Goal: Information Seeking & Learning: Learn about a topic

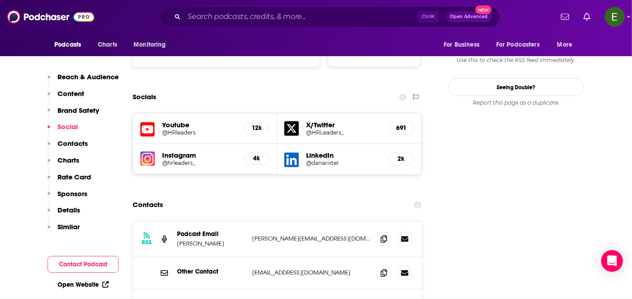
scroll to position [1006, 0]
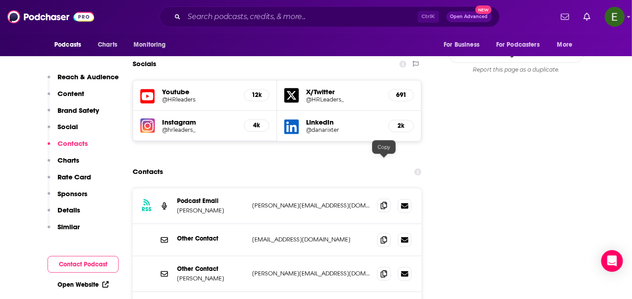
click at [383, 202] on icon at bounding box center [384, 205] width 6 height 7
click at [289, 16] on input "Search podcasts, credits, & more..." at bounding box center [301, 17] width 234 height 14
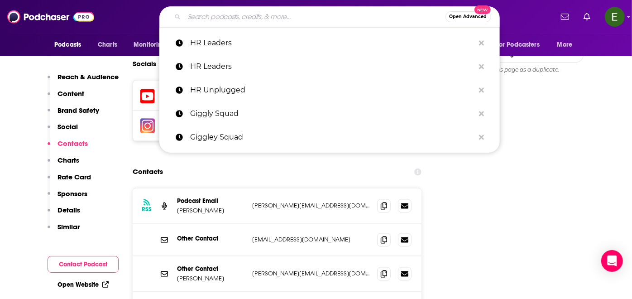
paste input "HR Happy Hour Network"
type input "HR Happy Hour Network"
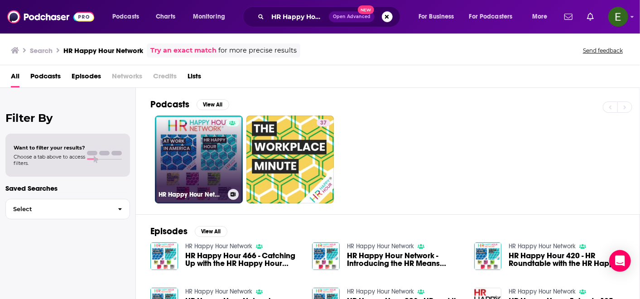
click at [211, 154] on link "HR Happy Hour Network" at bounding box center [199, 159] width 88 height 88
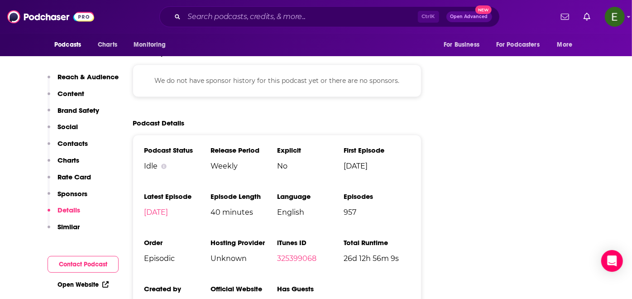
scroll to position [1408, 0]
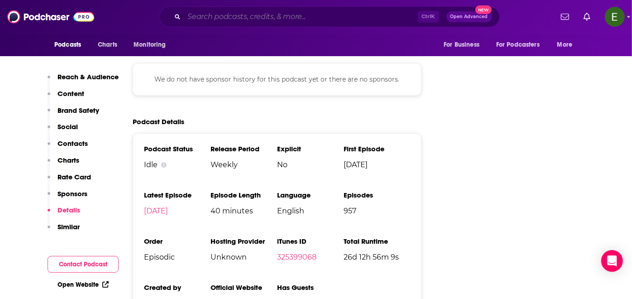
click at [289, 13] on input "Search podcasts, credits, & more..." at bounding box center [301, 17] width 234 height 14
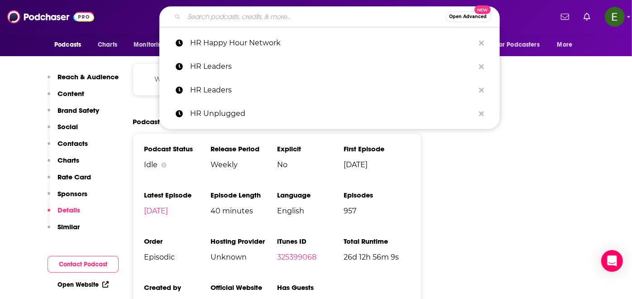
paste input "HR Besties"
type input "HR Besties"
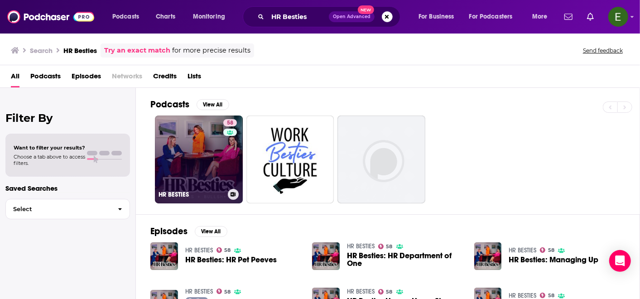
click at [220, 168] on link "58 HR BESTIES" at bounding box center [199, 159] width 88 height 88
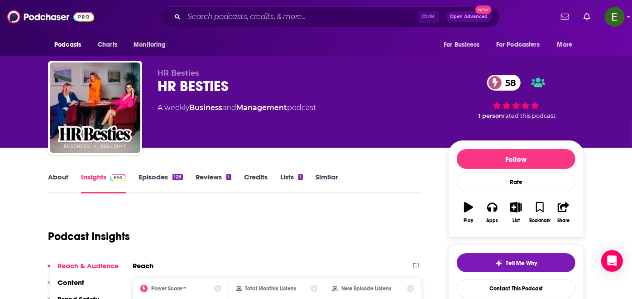
click at [51, 177] on link "About" at bounding box center [58, 182] width 20 height 21
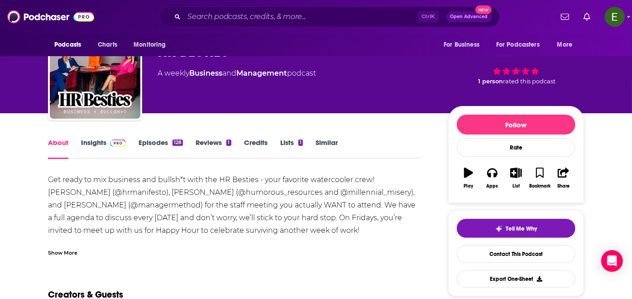
scroll to position [67, 0]
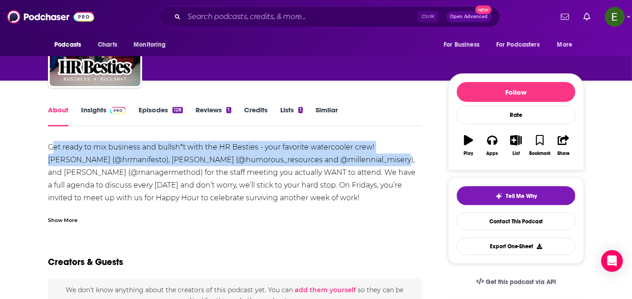
drag, startPoint x: 52, startPoint y: 146, endPoint x: 387, endPoint y: 163, distance: 335.4
click at [387, 163] on div "Get ready to mix business and bullsh*t with the HR Besties - your favorite wate…" at bounding box center [235, 185] width 374 height 89
click at [55, 157] on div "Get ready to mix business and bullsh*t with the HR Besties - your favorite wate…" at bounding box center [235, 185] width 374 height 89
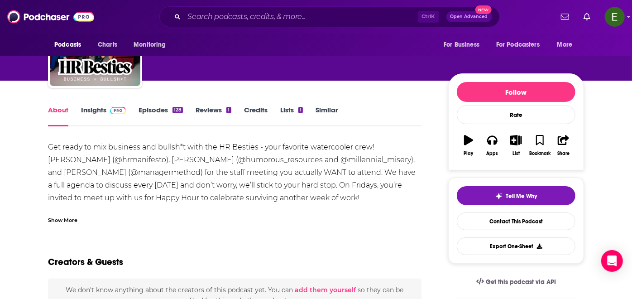
drag, startPoint x: 46, startPoint y: 145, endPoint x: 349, endPoint y: 196, distance: 307.1
click at [63, 218] on div "Show More" at bounding box center [62, 219] width 29 height 9
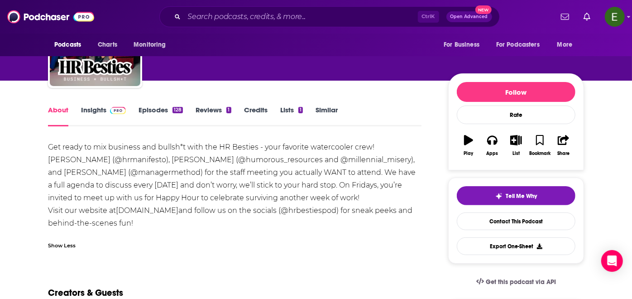
drag, startPoint x: 346, startPoint y: 192, endPoint x: 42, endPoint y: 134, distance: 309.7
copy div "Get ready to mix business and bullsh*t with the HR Besties - your favorite wate…"
click at [102, 106] on link "Insights" at bounding box center [103, 115] width 45 height 21
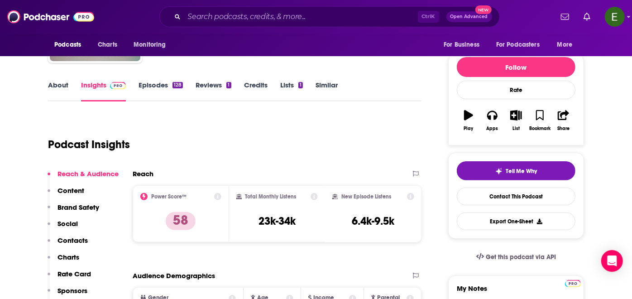
scroll to position [101, 0]
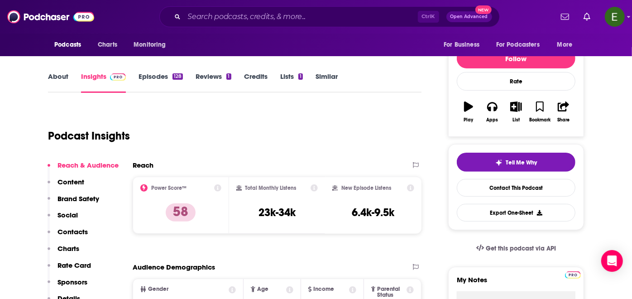
click at [149, 80] on link "Episodes 128" at bounding box center [161, 82] width 44 height 21
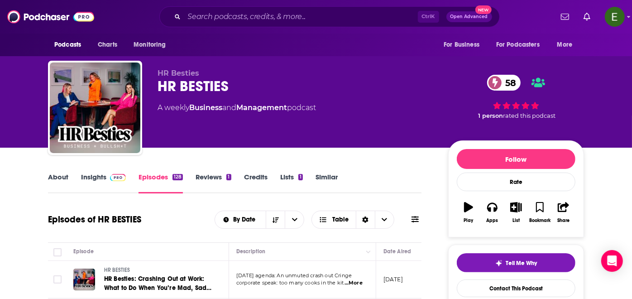
click at [101, 180] on link "Insights" at bounding box center [103, 182] width 45 height 21
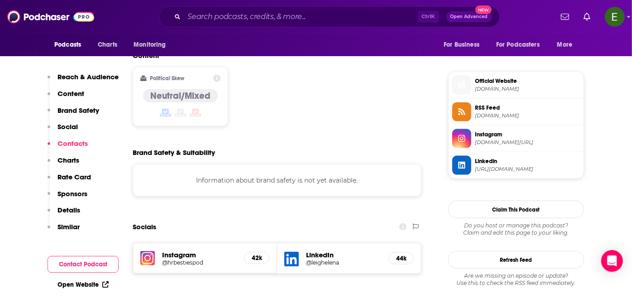
scroll to position [838, 0]
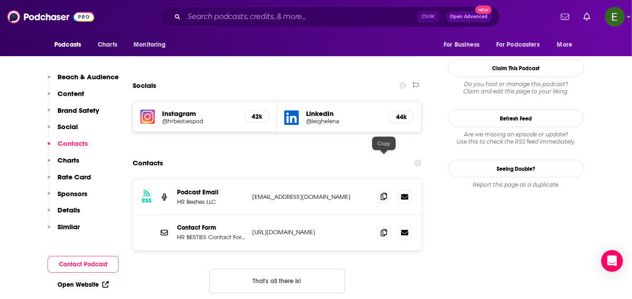
click at [380, 190] on span at bounding box center [384, 197] width 14 height 14
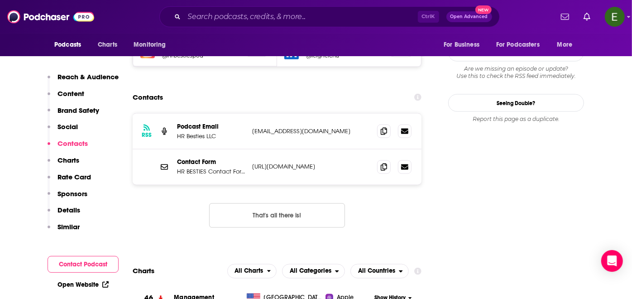
scroll to position [905, 0]
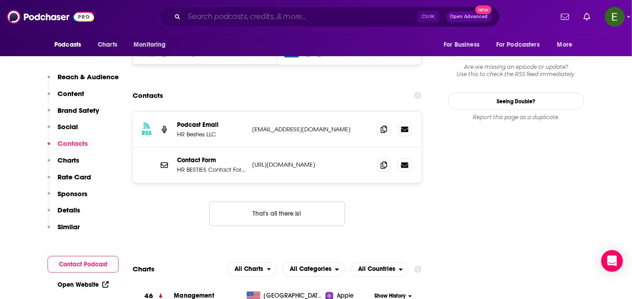
click at [288, 18] on input "Search podcasts, credits, & more..." at bounding box center [301, 17] width 234 height 14
paste input "The Happy at Work Podcast"
type input "The Happy at Work Podcast"
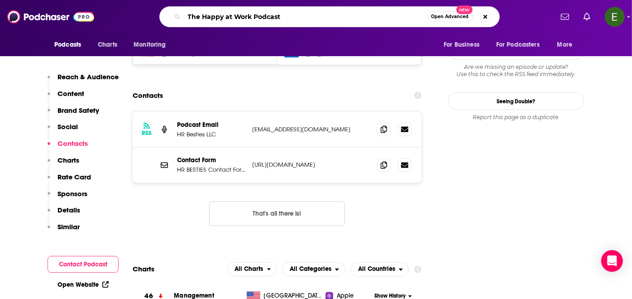
scroll to position [0, 47]
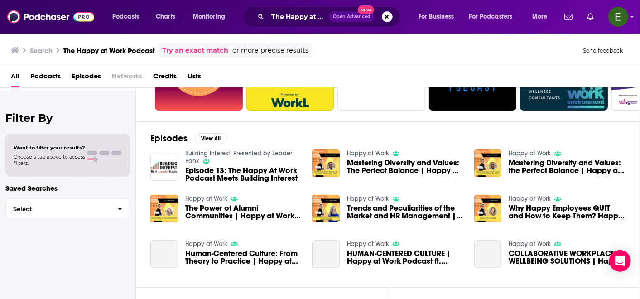
scroll to position [101, 0]
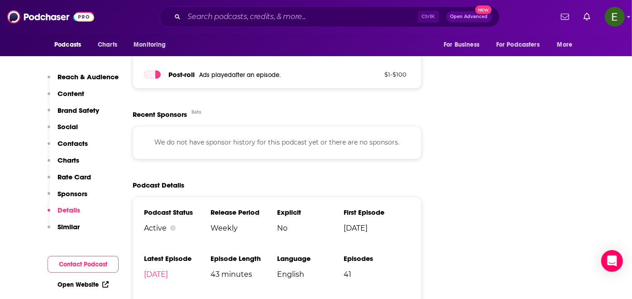
scroll to position [1140, 0]
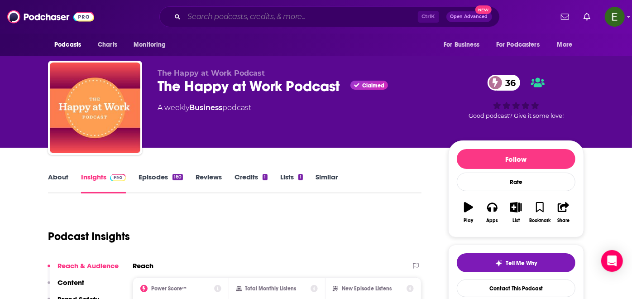
click at [269, 15] on input "Search podcasts, credits, & more..." at bounding box center [301, 17] width 234 height 14
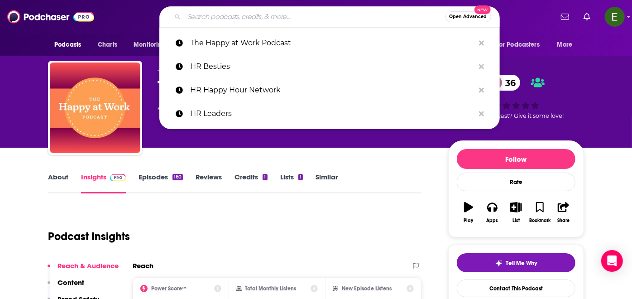
paste input "The Green Blueprint"
type input "The Green Blueprint"
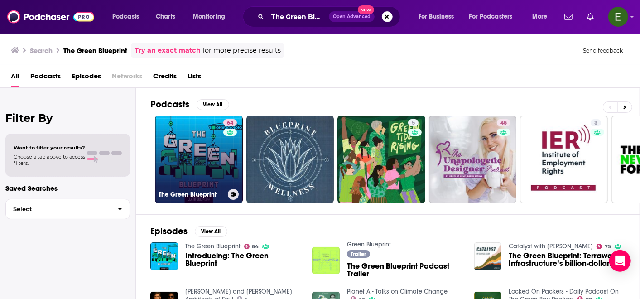
click at [195, 148] on link "64 The Green Blueprint" at bounding box center [199, 159] width 88 height 88
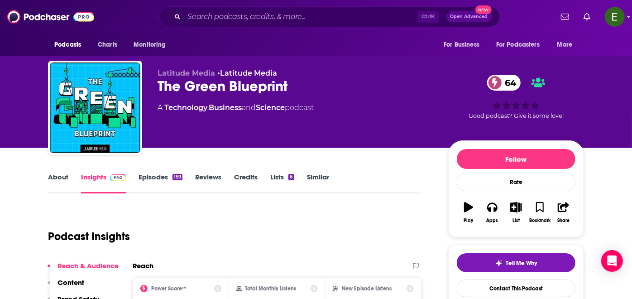
scroll to position [34, 0]
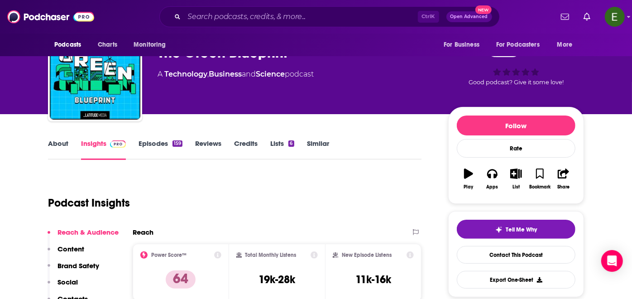
click at [59, 144] on link "About" at bounding box center [58, 149] width 20 height 21
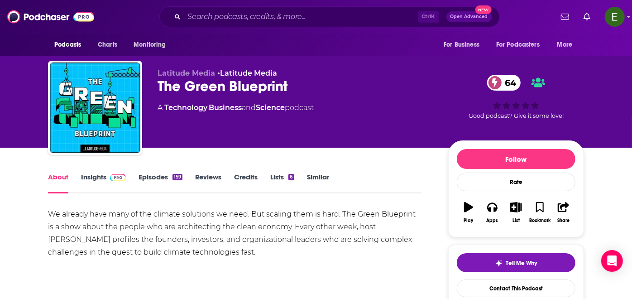
drag, startPoint x: 203, startPoint y: 253, endPoint x: 44, endPoint y: 211, distance: 164.8
copy div "We already have many of the climate solutions we need. But scaling them is hard…"
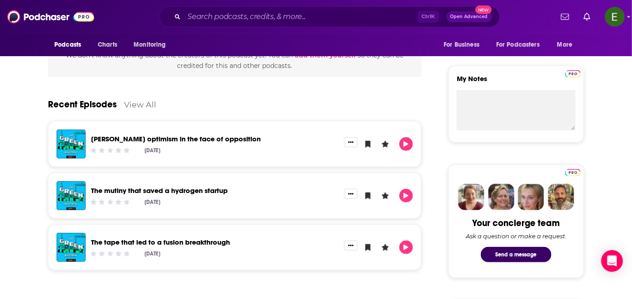
scroll to position [67, 0]
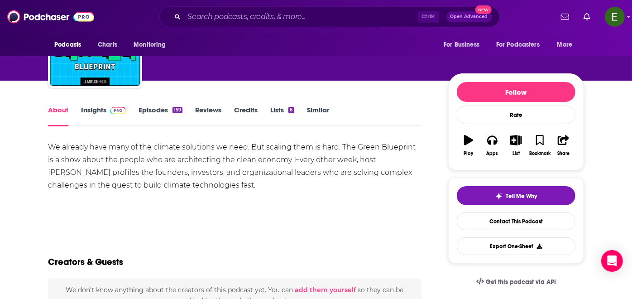
click at [98, 108] on link "Insights" at bounding box center [103, 115] width 45 height 21
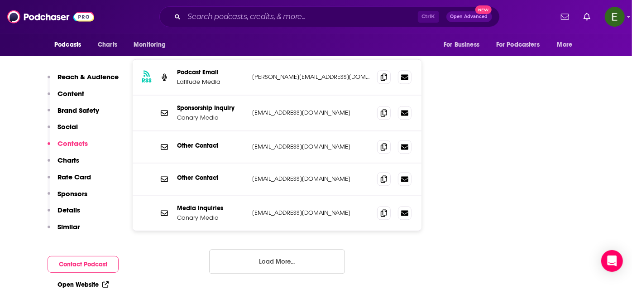
scroll to position [1106, 0]
click at [251, 248] on button "Load More..." at bounding box center [277, 260] width 136 height 24
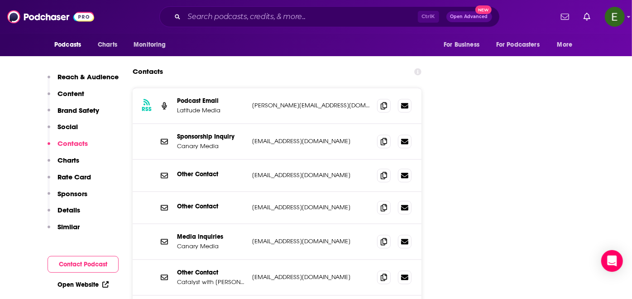
scroll to position [1039, 0]
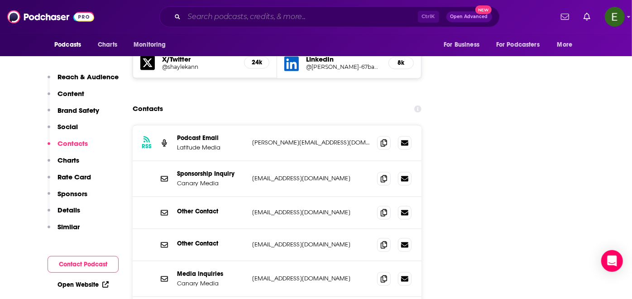
click at [282, 14] on input "Search podcasts, credits, & more..." at bounding box center [301, 17] width 234 height 14
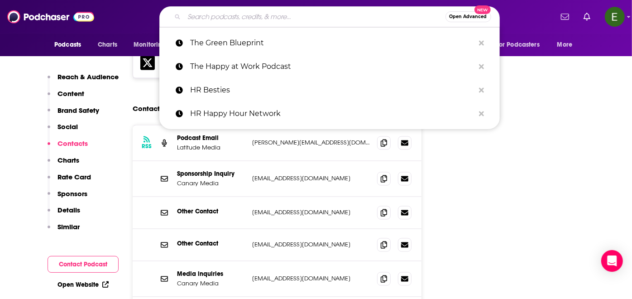
paste input "The Good Dirt: Sustainability Explained"
type input "The Good Dirt: Sustainability Explained"
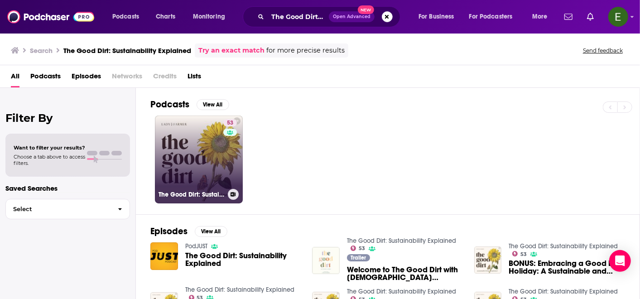
click at [196, 155] on link "53 The Good Dirt: Sustainability Explained" at bounding box center [199, 159] width 88 height 88
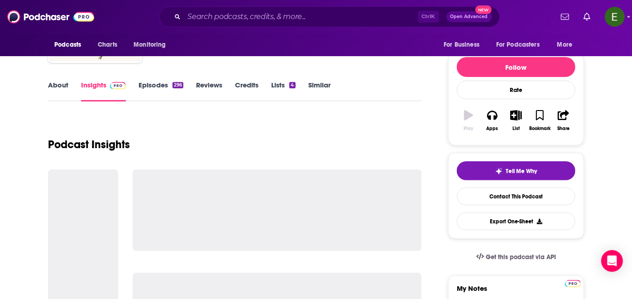
scroll to position [101, 0]
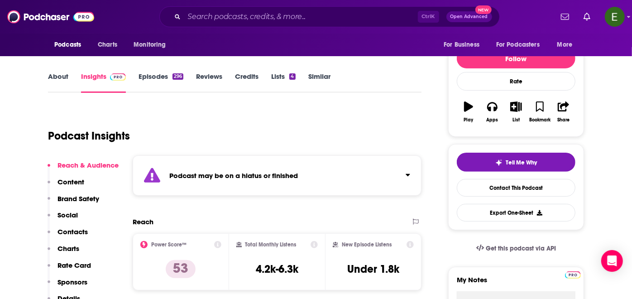
click at [57, 80] on link "About" at bounding box center [58, 82] width 20 height 21
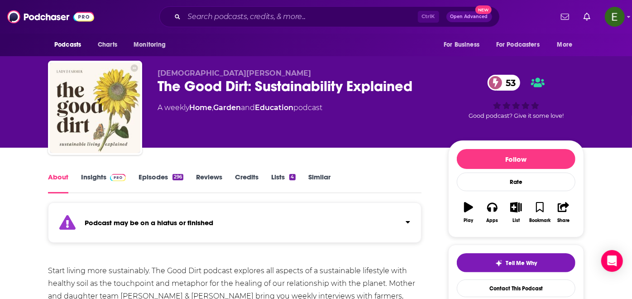
click at [94, 177] on link "Insights" at bounding box center [103, 182] width 45 height 21
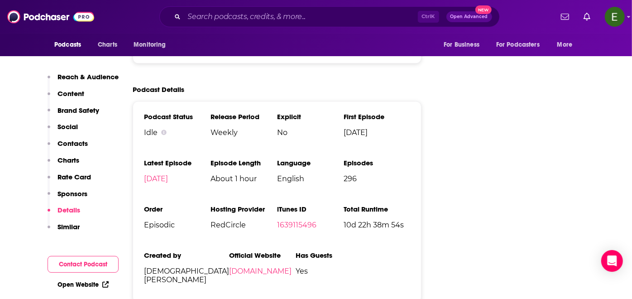
scroll to position [1241, 0]
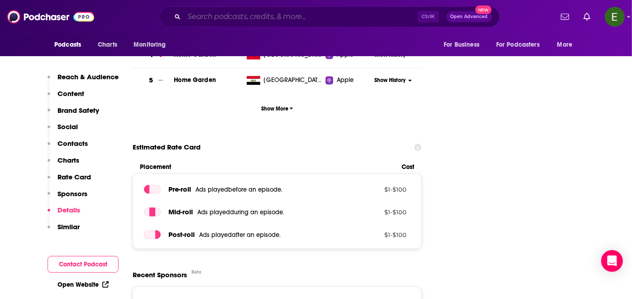
click at [283, 16] on input "Search podcasts, credits, & more..." at bounding box center [301, 17] width 234 height 14
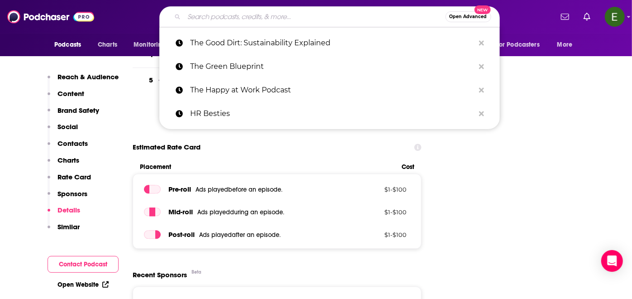
paste input "Future Food Cast"
type input "Future Food Cast"
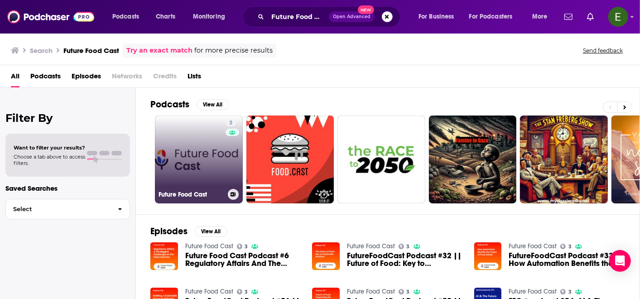
click at [197, 171] on link "3 Future Food Cast" at bounding box center [199, 159] width 88 height 88
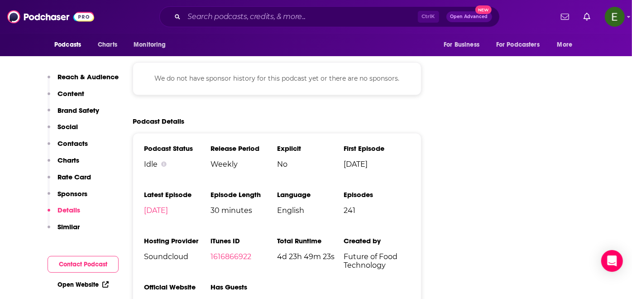
scroll to position [1375, 0]
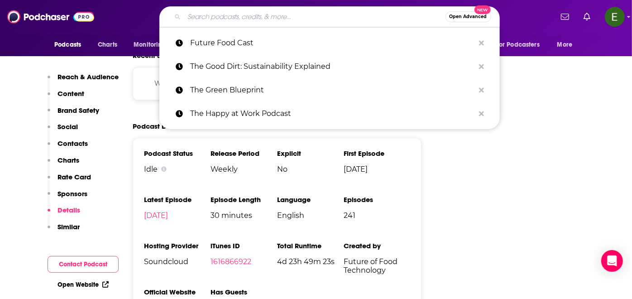
click at [283, 14] on input "Search podcasts, credits, & more..." at bounding box center [314, 17] width 261 height 14
paste input "Food Talk with [PERSON_NAME]"
type input "Food Talk with [PERSON_NAME]"
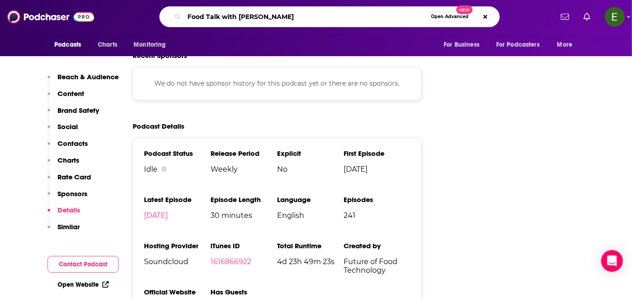
scroll to position [0, 60]
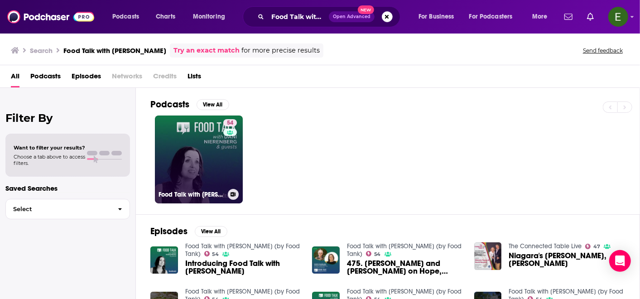
click at [189, 148] on link "54 Food Talk with [PERSON_NAME] (by Food Tank)" at bounding box center [199, 159] width 88 height 88
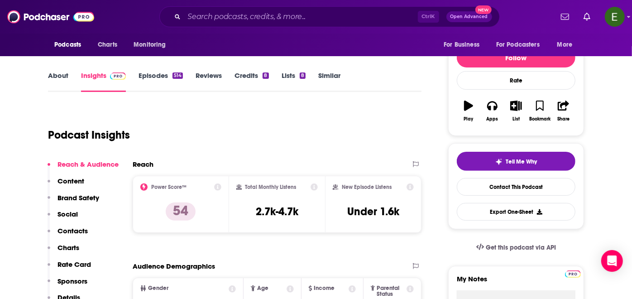
scroll to position [101, 0]
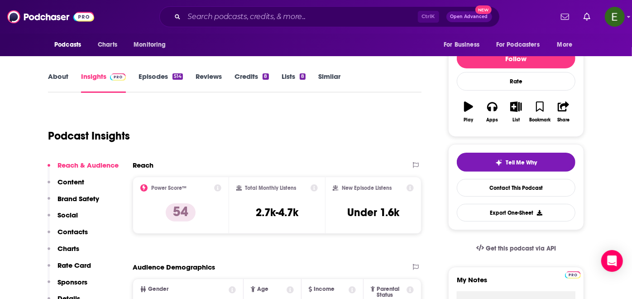
click at [57, 77] on link "About" at bounding box center [58, 82] width 20 height 21
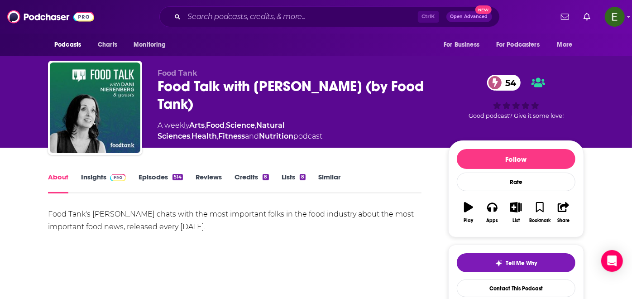
click at [110, 177] on img at bounding box center [118, 177] width 16 height 7
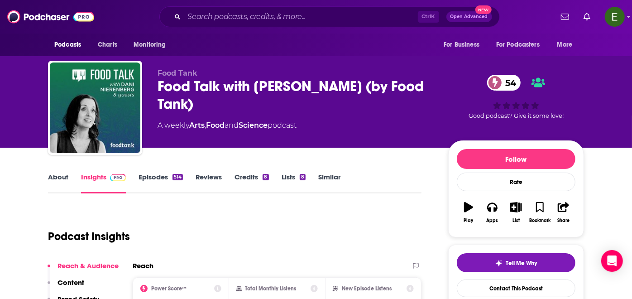
click at [55, 182] on link "About" at bounding box center [58, 182] width 20 height 21
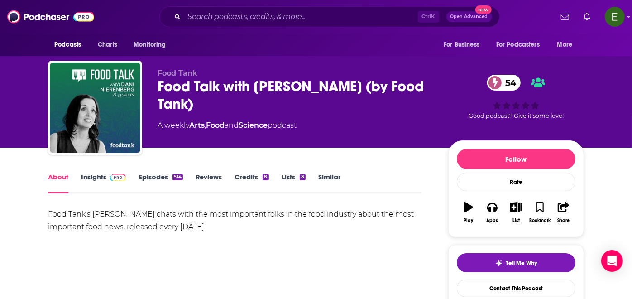
drag, startPoint x: 244, startPoint y: 225, endPoint x: 13, endPoint y: 201, distance: 232.6
click at [104, 183] on link "Insights" at bounding box center [103, 182] width 45 height 21
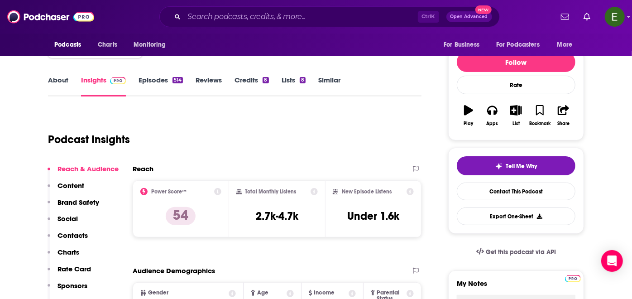
scroll to position [101, 0]
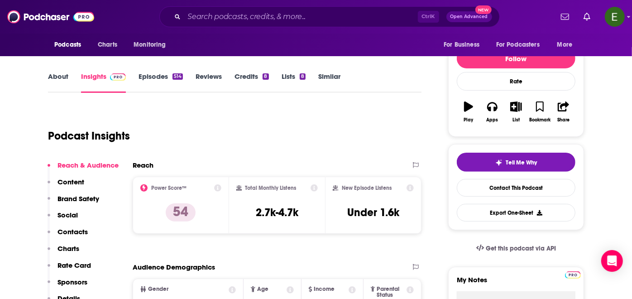
click at [73, 232] on p "Contacts" at bounding box center [72, 231] width 30 height 9
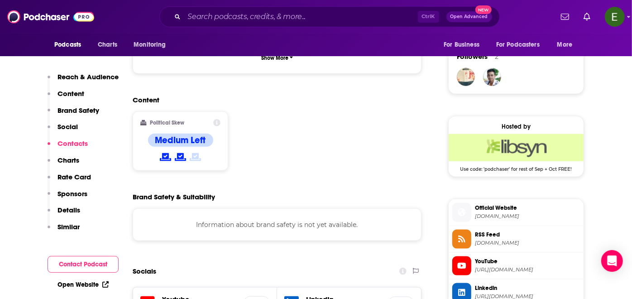
scroll to position [819, 0]
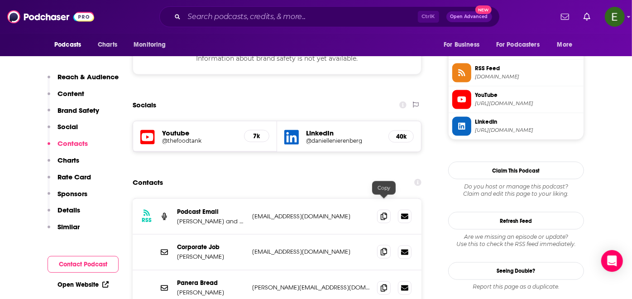
click at [384, 248] on icon at bounding box center [384, 251] width 6 height 7
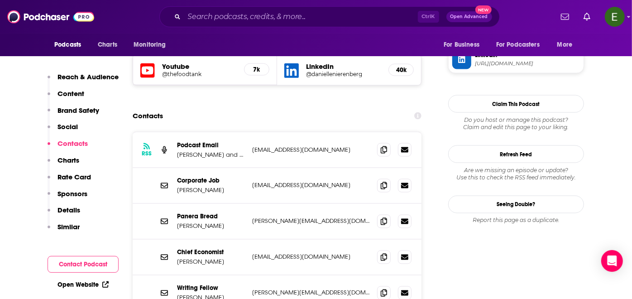
scroll to position [886, 0]
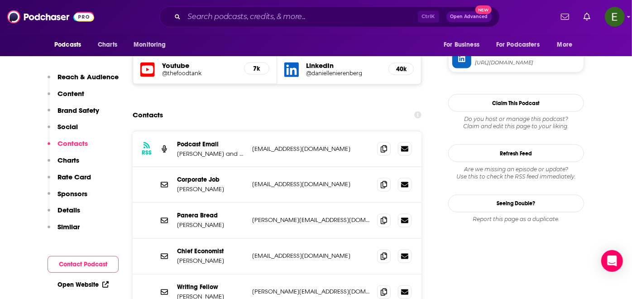
click at [226, 150] on p "[PERSON_NAME] and [PERSON_NAME]" at bounding box center [211, 154] width 68 height 8
click at [233, 150] on p "[PERSON_NAME] and [PERSON_NAME]" at bounding box center [211, 154] width 68 height 8
click at [239, 150] on p "[PERSON_NAME] and [PERSON_NAME]" at bounding box center [211, 154] width 68 height 8
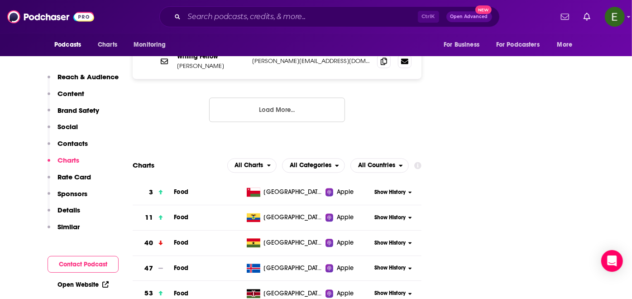
scroll to position [1121, 0]
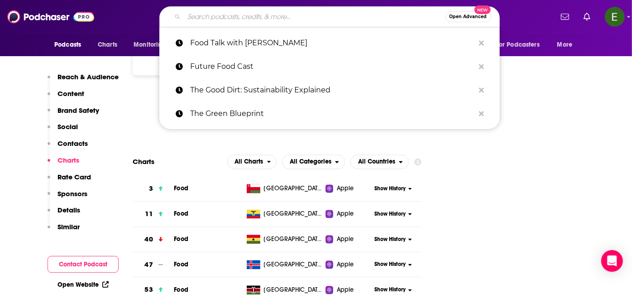
click at [290, 15] on input "Search podcasts, credits, & more..." at bounding box center [314, 17] width 261 height 14
paste input "Do One Better with [PERSON_NAME]"
type input "Do One Better with [PERSON_NAME]"
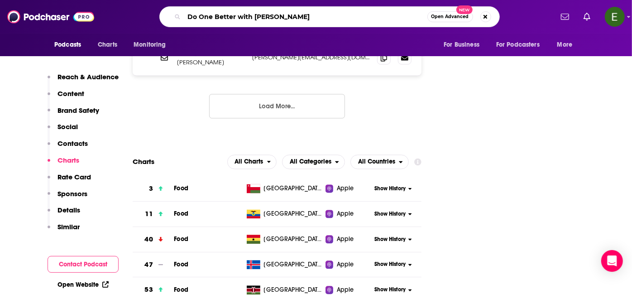
scroll to position [0, 61]
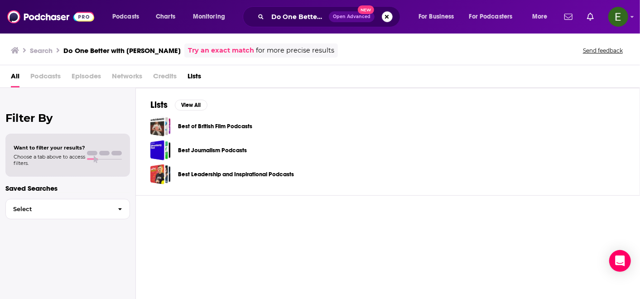
click at [383, 13] on button "Search podcasts, credits, & more..." at bounding box center [387, 16] width 11 height 11
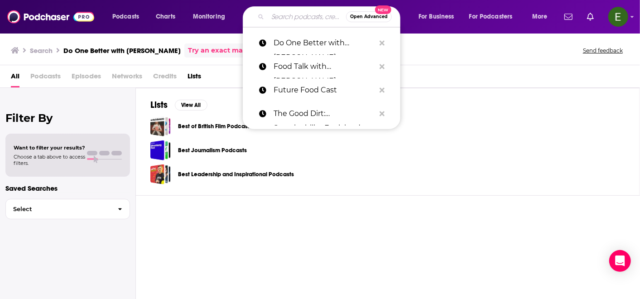
click at [314, 16] on input "Search podcasts, credits, & more..." at bounding box center [307, 17] width 78 height 14
paste input "The [PERSON_NAME] and Cheese Podcast"
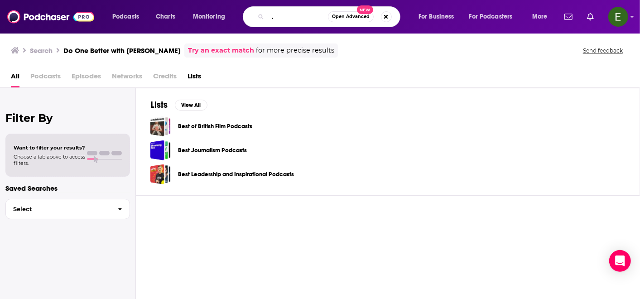
type input "The [PERSON_NAME] and Cheese Podcast"
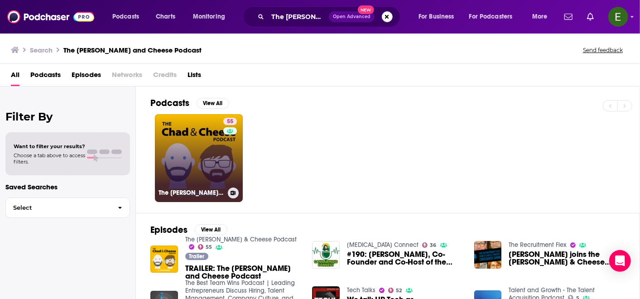
click at [221, 154] on link "55 The [PERSON_NAME] & Cheese Podcast" at bounding box center [199, 158] width 88 height 88
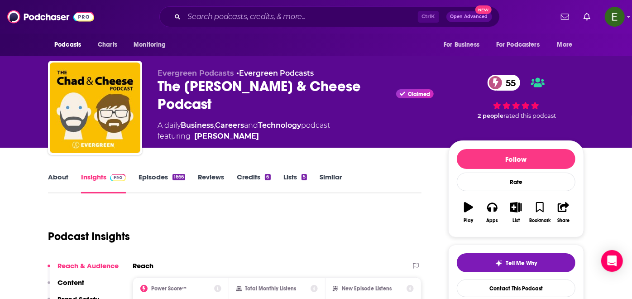
click at [50, 180] on link "About" at bounding box center [58, 182] width 20 height 21
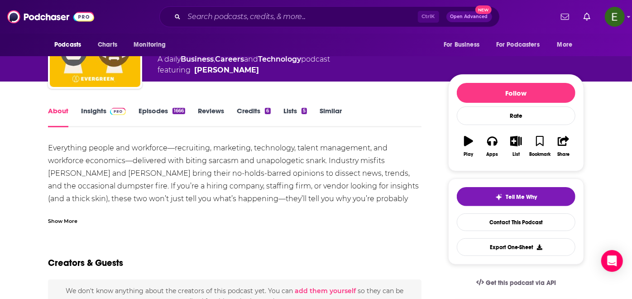
scroll to position [67, 0]
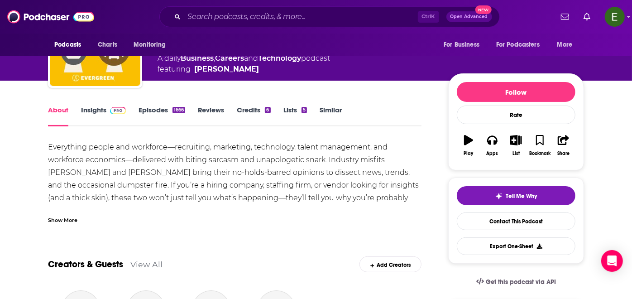
click at [66, 215] on div "Show More" at bounding box center [62, 219] width 29 height 9
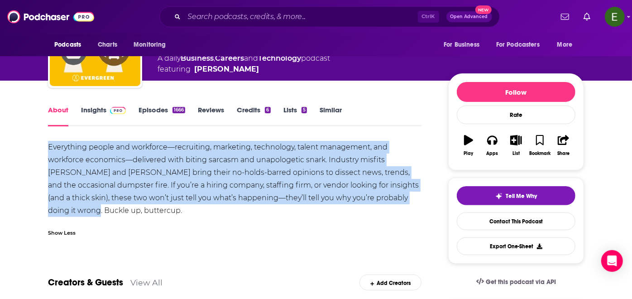
drag, startPoint x: 76, startPoint y: 209, endPoint x: 47, endPoint y: 139, distance: 75.7
copy div "Everything people and workforce—recruiting, marketing, technology, talent manag…"
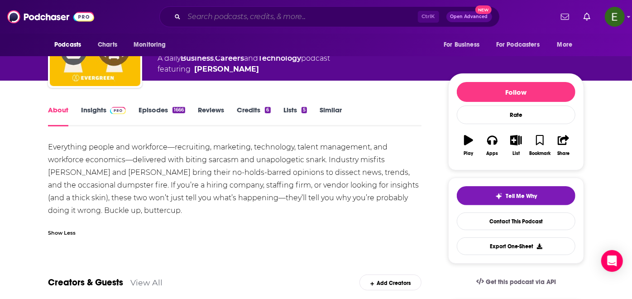
click at [275, 17] on input "Search podcasts, credits, & more..." at bounding box center [301, 17] width 234 height 14
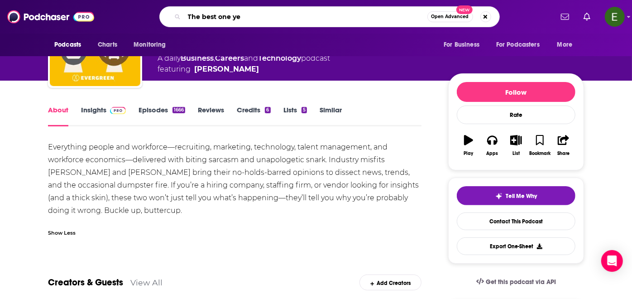
type input "The best one yet"
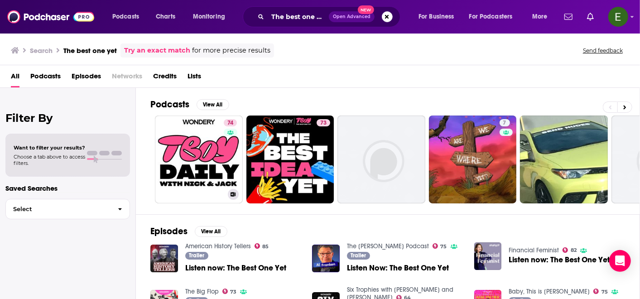
click at [207, 155] on link "74 The Best One Yet" at bounding box center [199, 159] width 88 height 88
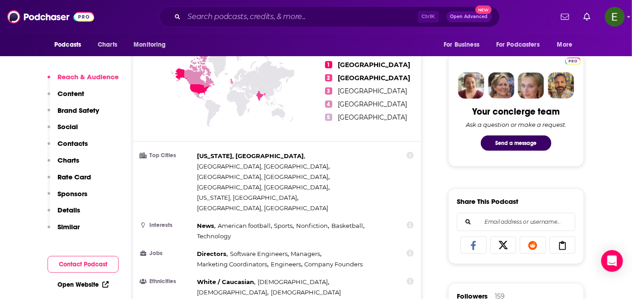
scroll to position [436, 0]
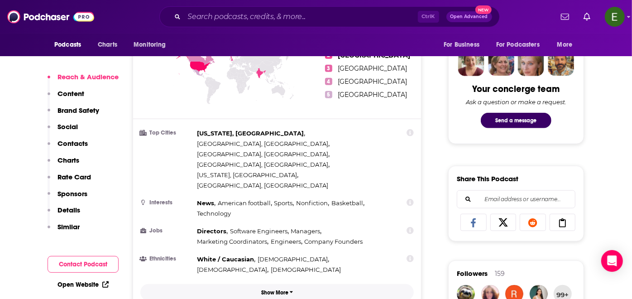
click at [271, 289] on p "Show More" at bounding box center [274, 292] width 27 height 6
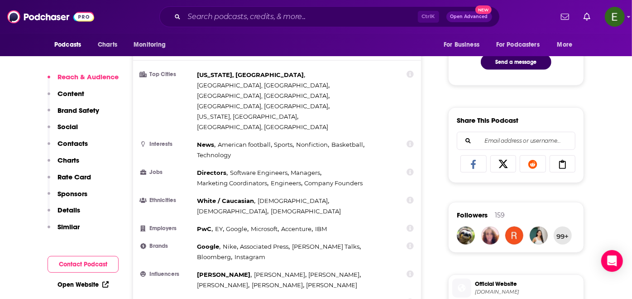
scroll to position [503, 0]
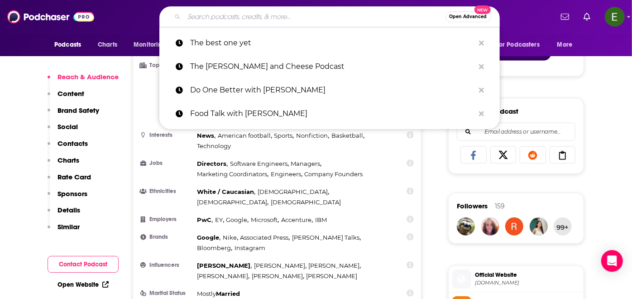
click at [292, 14] on input "Search podcasts, credits, & more..." at bounding box center [314, 17] width 261 height 14
paste input "The Anxious Achiever (presented by LinkedIn)"
type input "The Anxious Achiever (presented by LinkedIn)"
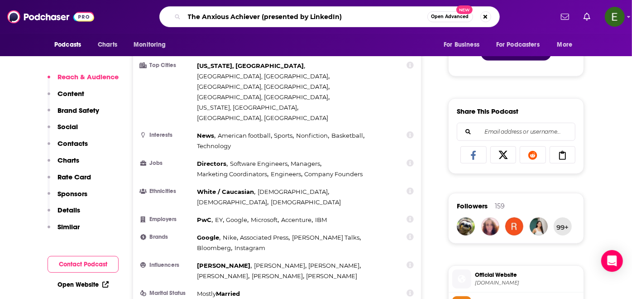
scroll to position [0, 107]
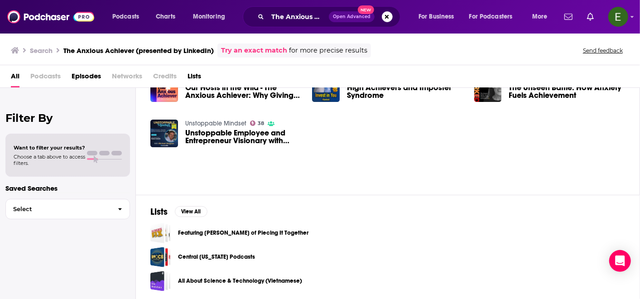
scroll to position [43, 0]
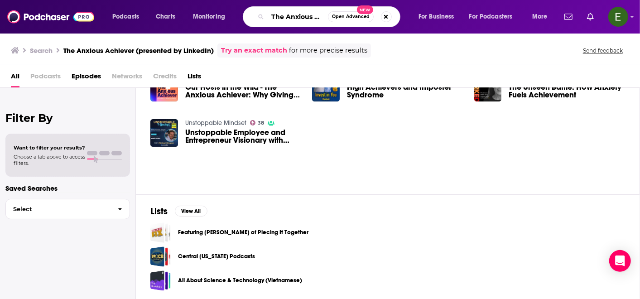
click at [313, 11] on input "The Anxious Achiever (presented by LinkedIn)" at bounding box center [298, 17] width 60 height 14
click at [321, 15] on input "The Anxious Achiever (presented by LinkedIn)" at bounding box center [298, 17] width 60 height 14
drag, startPoint x: 282, startPoint y: 18, endPoint x: 335, endPoint y: 19, distance: 53.0
click at [335, 19] on div "The Anxious Achiever (presented by LinkedIn) Open Advanced New" at bounding box center [322, 16] width 158 height 21
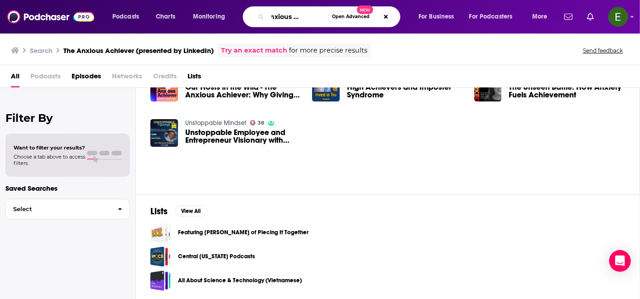
scroll to position [0, 21]
type input "The Anxious Achiever"
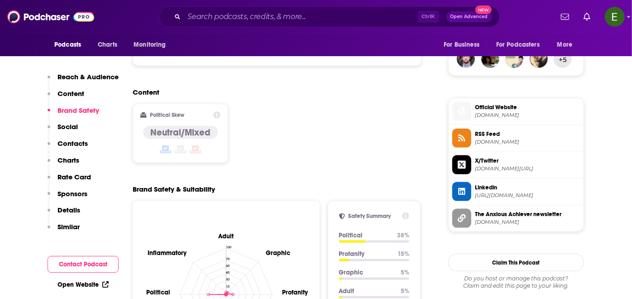
scroll to position [905, 0]
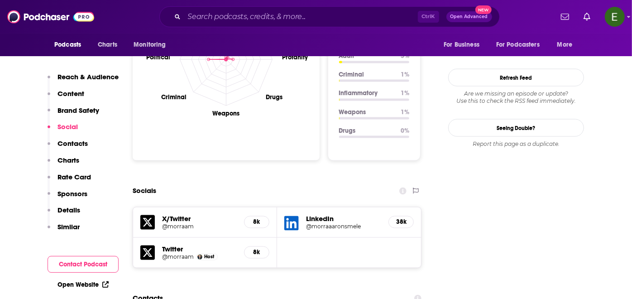
click at [319, 215] on h5 "LinkedIn" at bounding box center [343, 219] width 75 height 9
click at [321, 207] on div "LinkedIn @morraaaronsmele 38k" at bounding box center [349, 222] width 144 height 30
click at [315, 223] on h5 "@morraaaronsmele" at bounding box center [343, 226] width 75 height 7
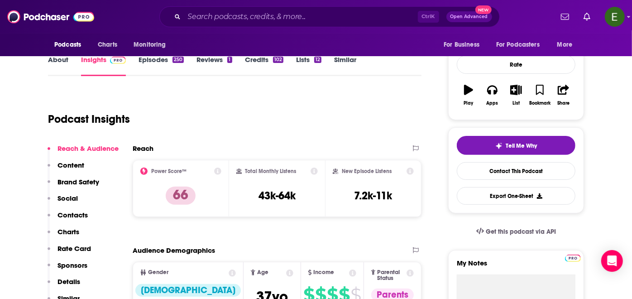
scroll to position [0, 0]
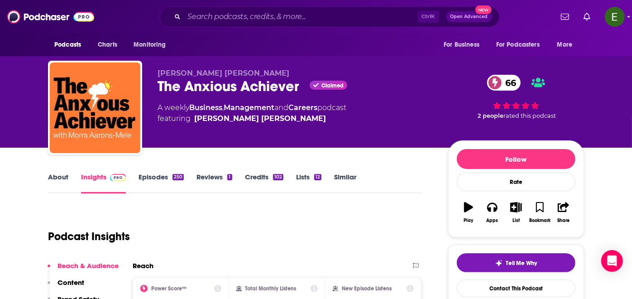
click at [62, 176] on link "About" at bounding box center [58, 182] width 20 height 21
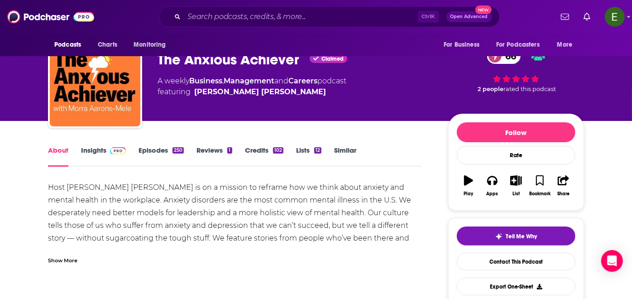
scroll to position [67, 0]
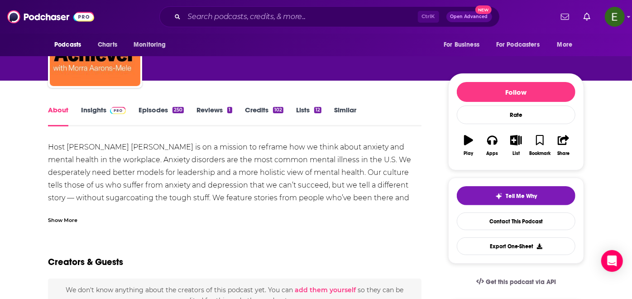
click at [68, 220] on div "Show More" at bounding box center [62, 219] width 29 height 9
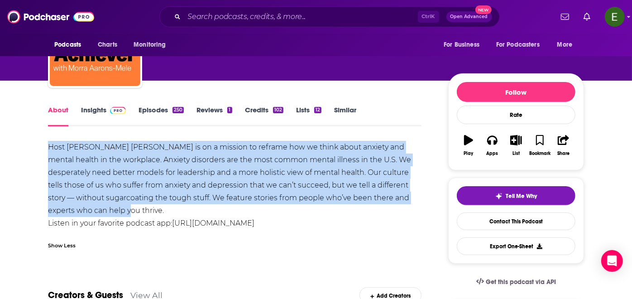
drag, startPoint x: 117, startPoint y: 208, endPoint x: 43, endPoint y: 146, distance: 97.0
copy div "Host Morra Aarons-Mele is on a mission to reframe how we think about anxiety an…"
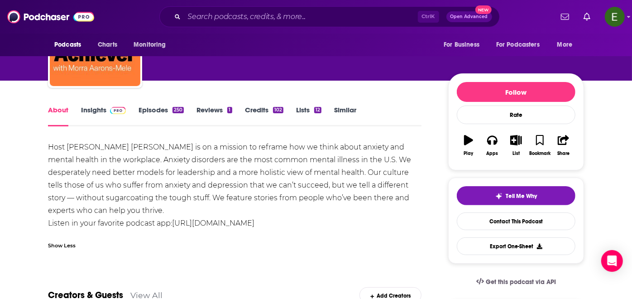
click at [96, 109] on link "Insights" at bounding box center [103, 115] width 45 height 21
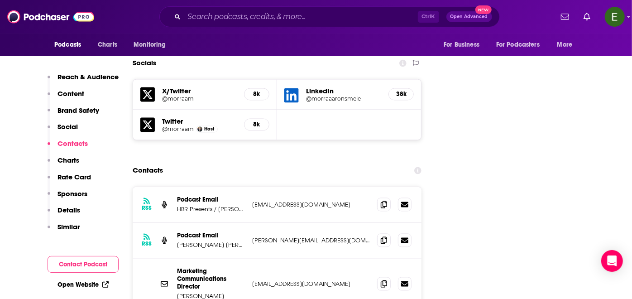
scroll to position [1039, 0]
